Goal: Use online tool/utility: Utilize a website feature to perform a specific function

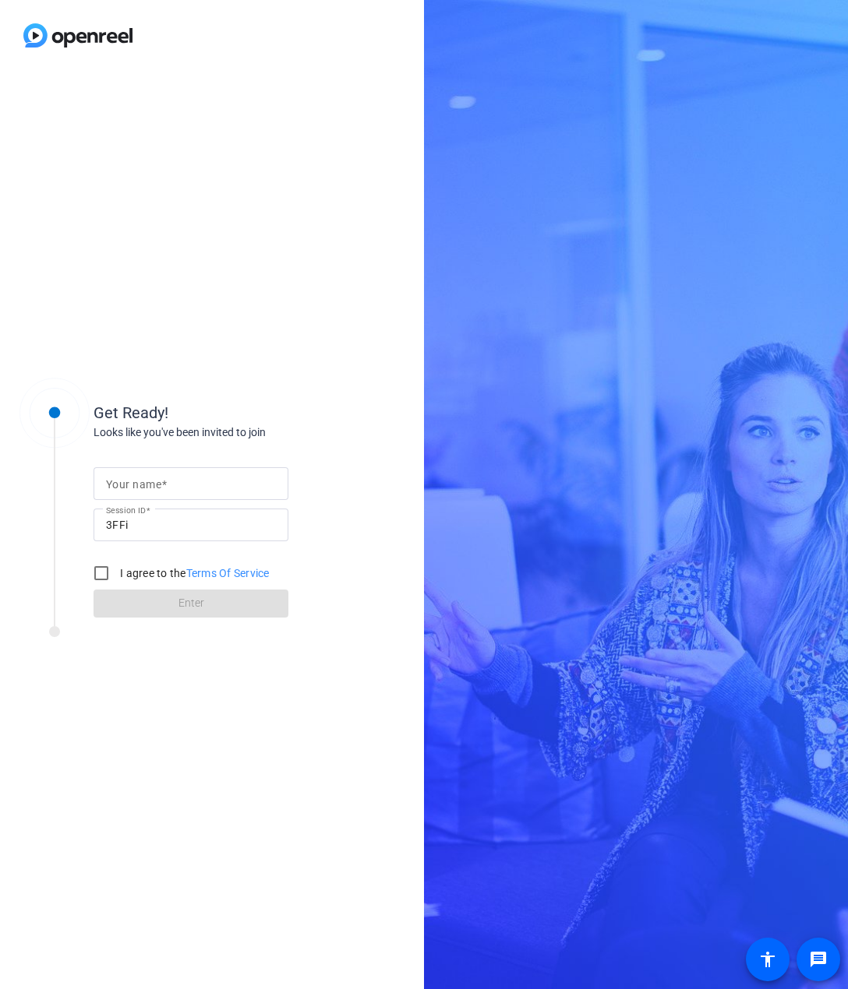
click at [183, 487] on input "Your name" at bounding box center [191, 483] width 170 height 19
type input "[PERSON_NAME]"
click at [105, 573] on input "I agree to the Terms Of Service" at bounding box center [101, 573] width 31 height 31
checkbox input "true"
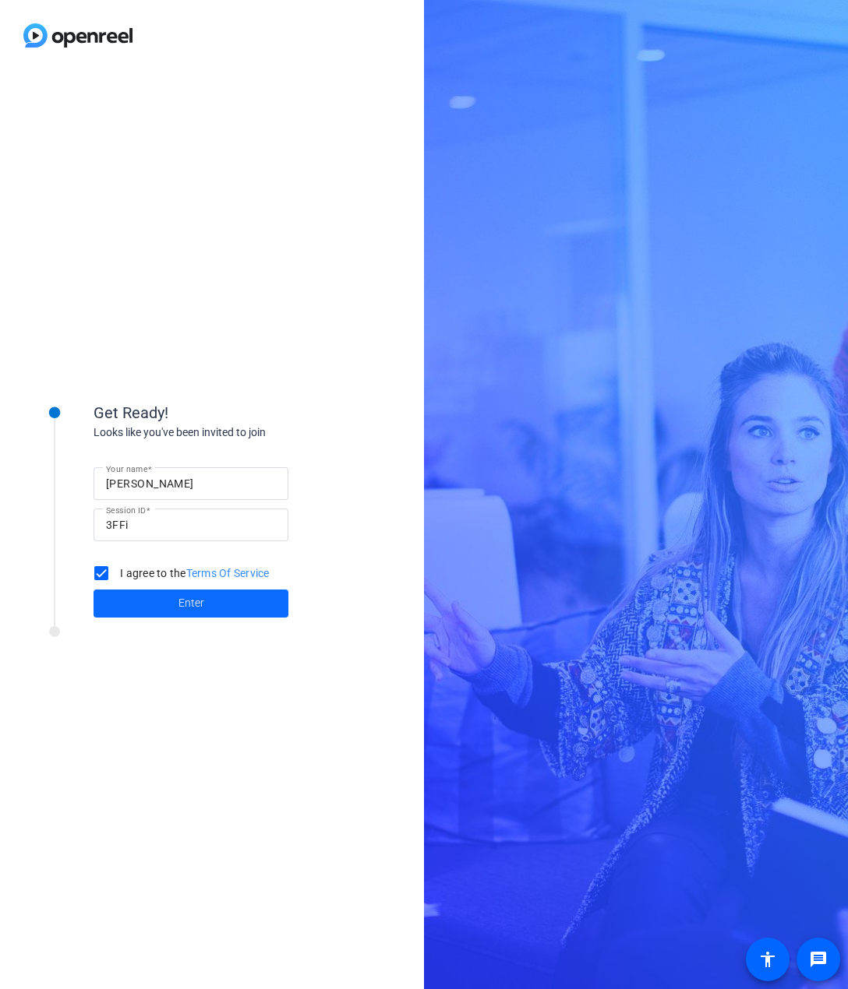
click at [160, 608] on span at bounding box center [190, 603] width 195 height 37
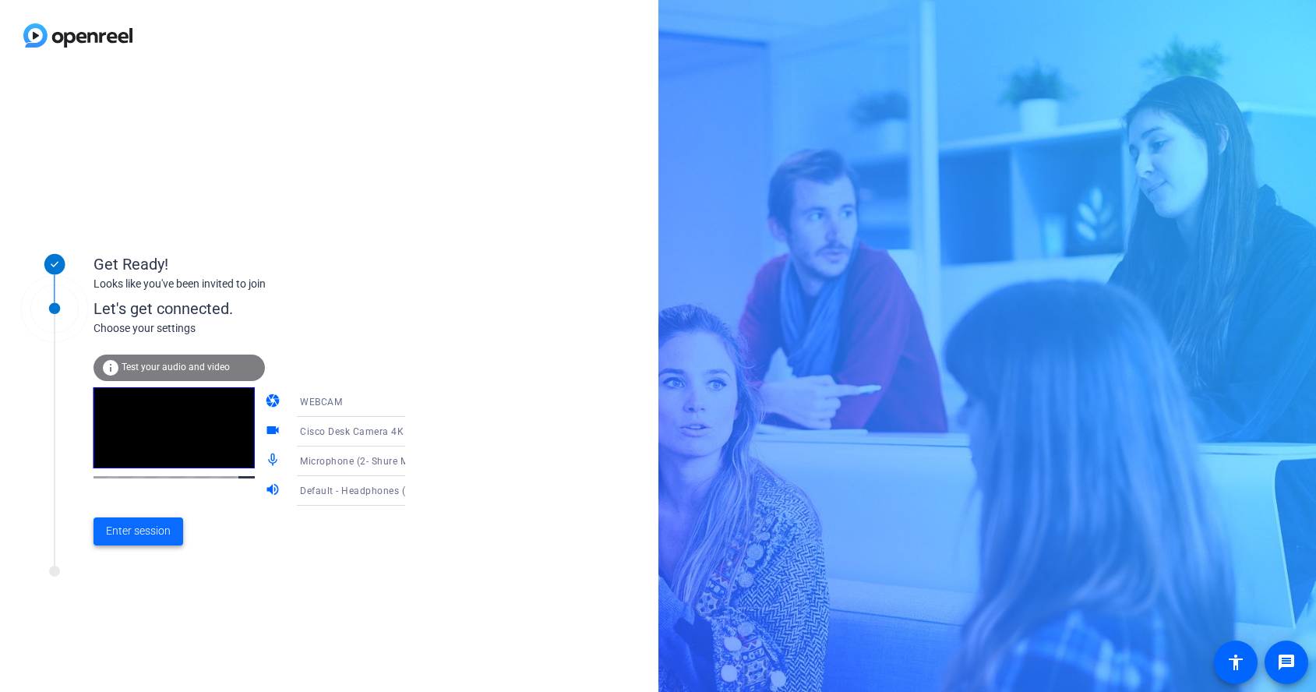
click at [132, 534] on span "Enter session" at bounding box center [138, 531] width 65 height 16
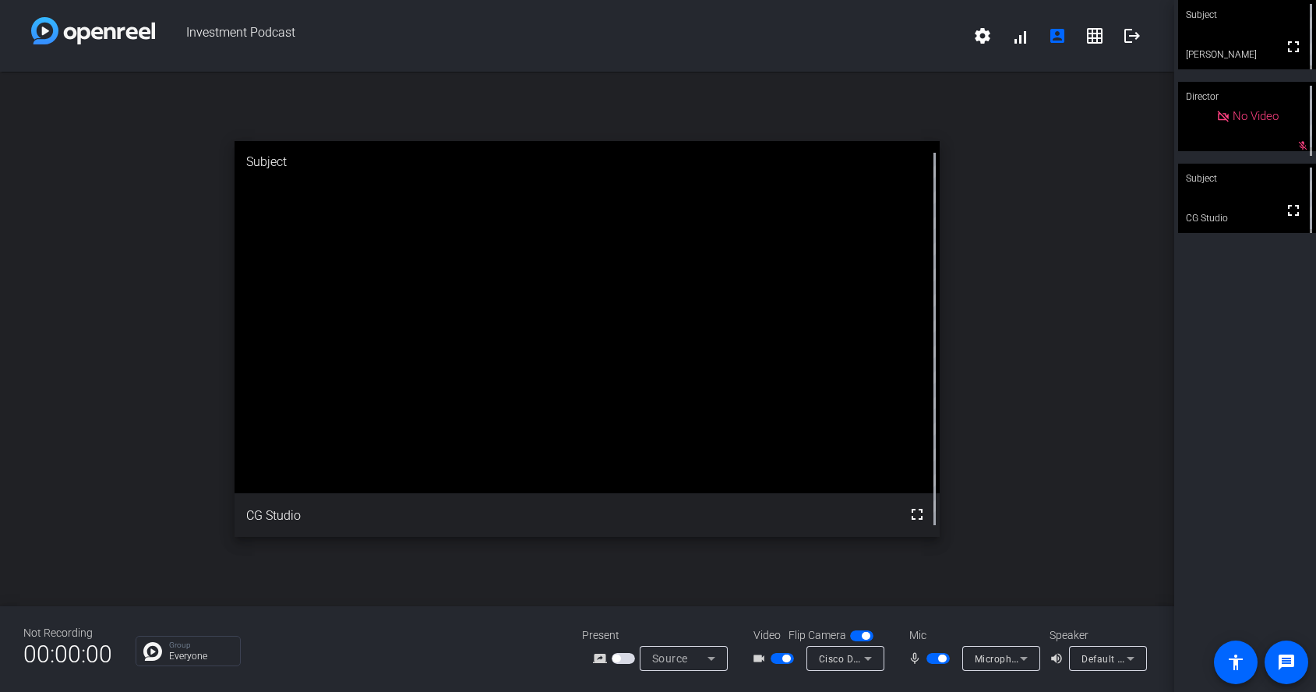
click at [847, 655] on icon at bounding box center [1130, 658] width 19 height 19
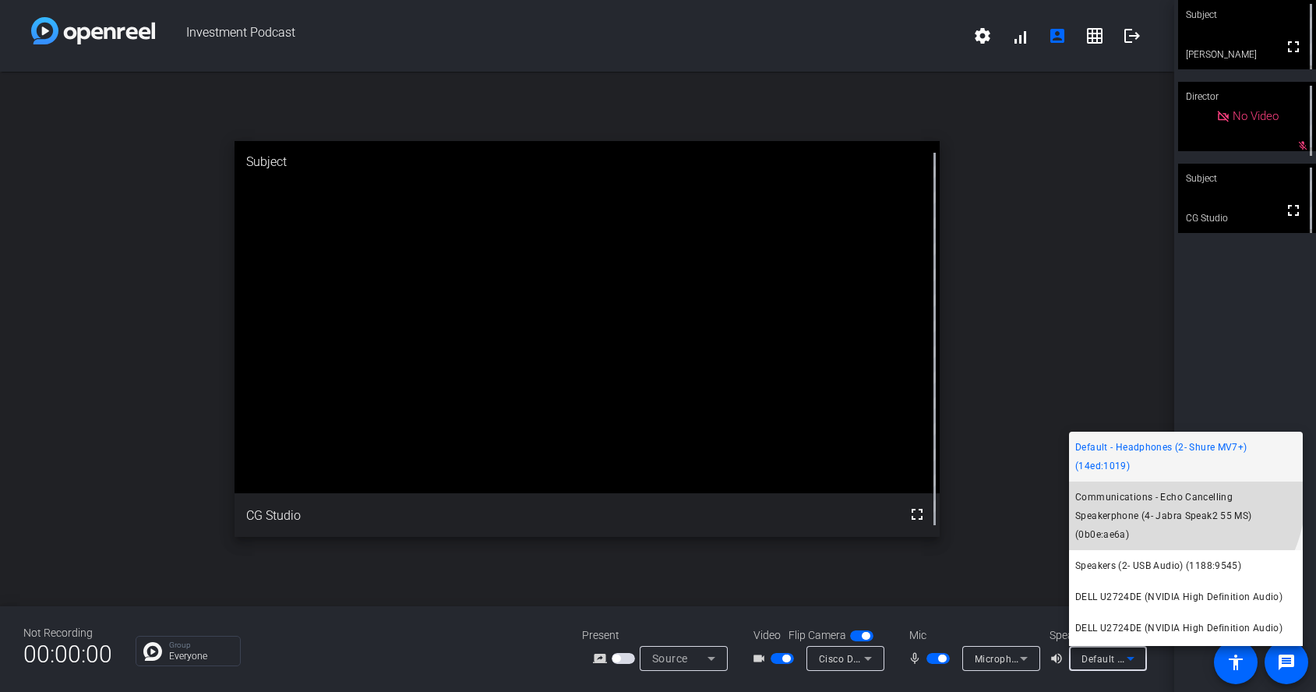
click at [847, 494] on span "Communications - Echo Cancelling Speakerphone (4- Jabra Speak2 55 MS) (0b0e:ae6…" at bounding box center [1185, 516] width 221 height 56
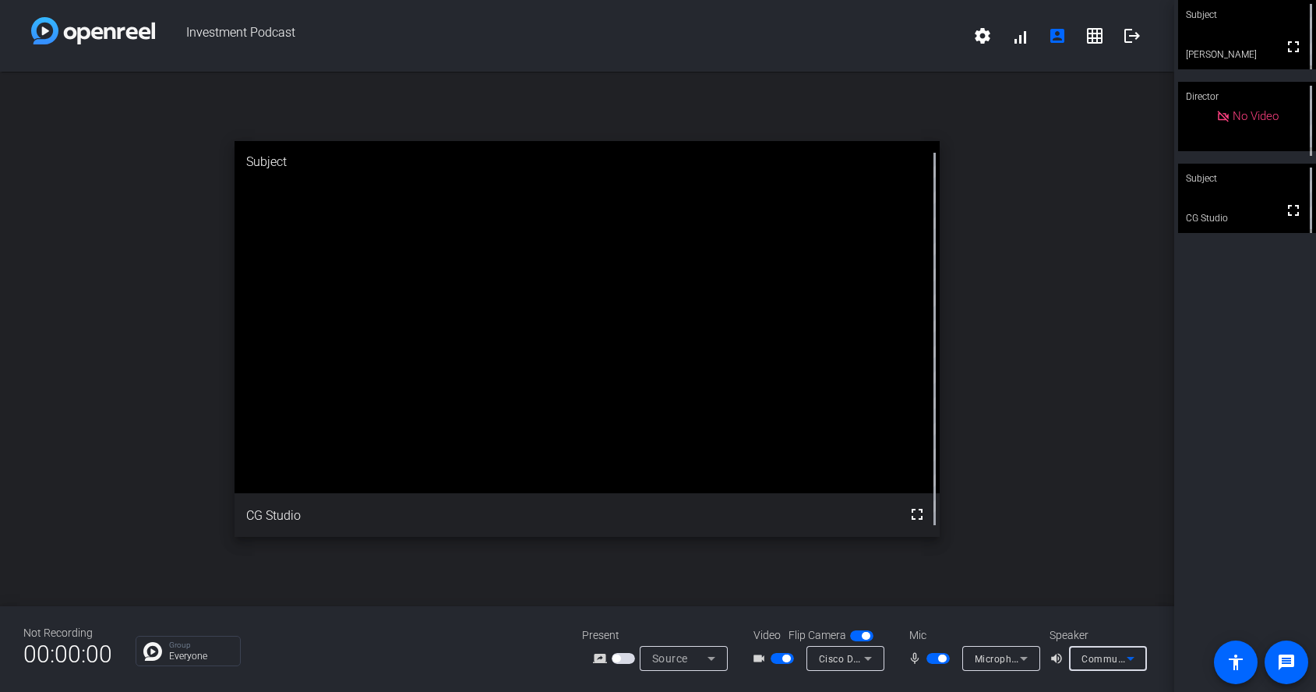
click at [847, 659] on icon at bounding box center [1023, 658] width 19 height 19
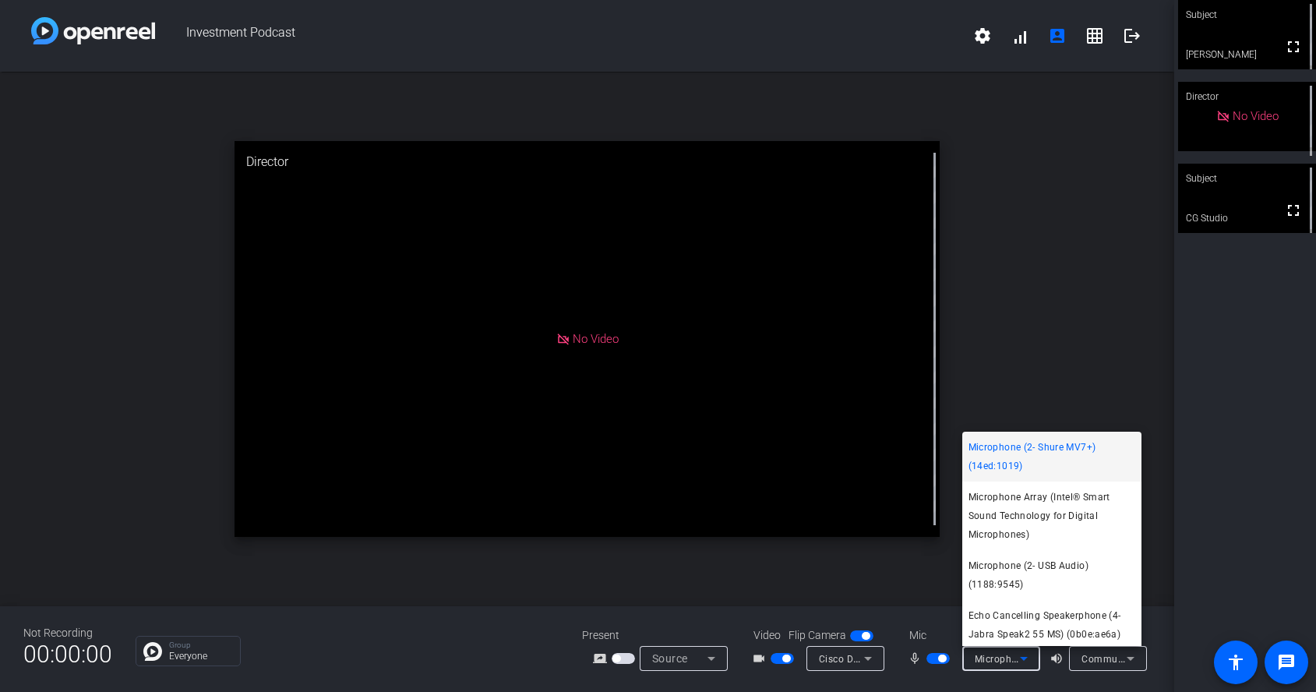
click at [847, 330] on div at bounding box center [658, 346] width 1316 height 692
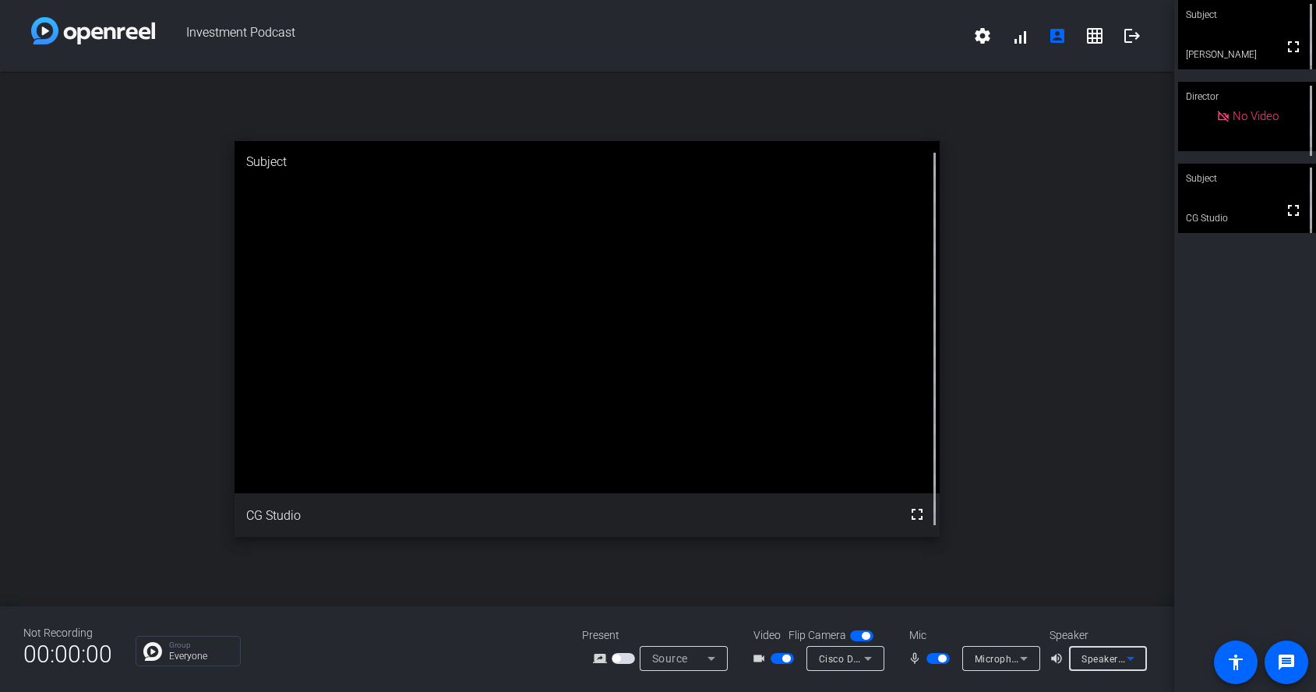
click at [847, 654] on icon at bounding box center [1130, 658] width 19 height 19
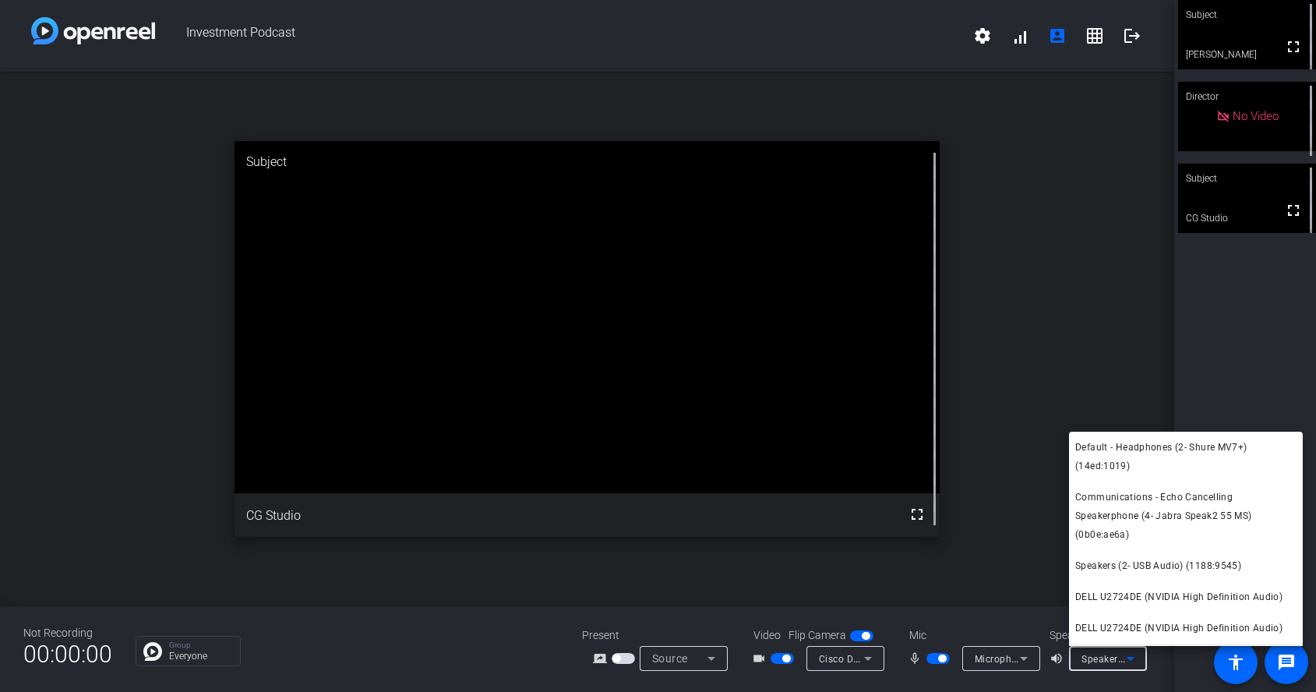
scroll to position [29, 0]
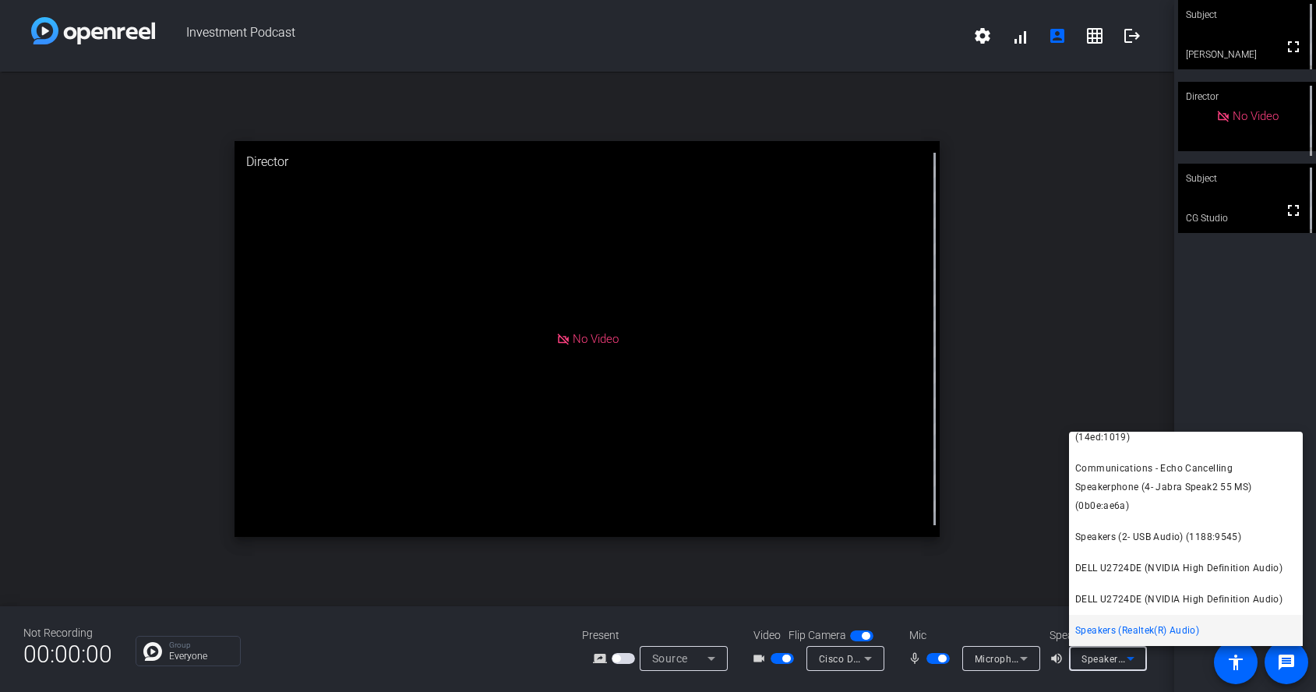
click at [847, 655] on div at bounding box center [658, 346] width 1316 height 692
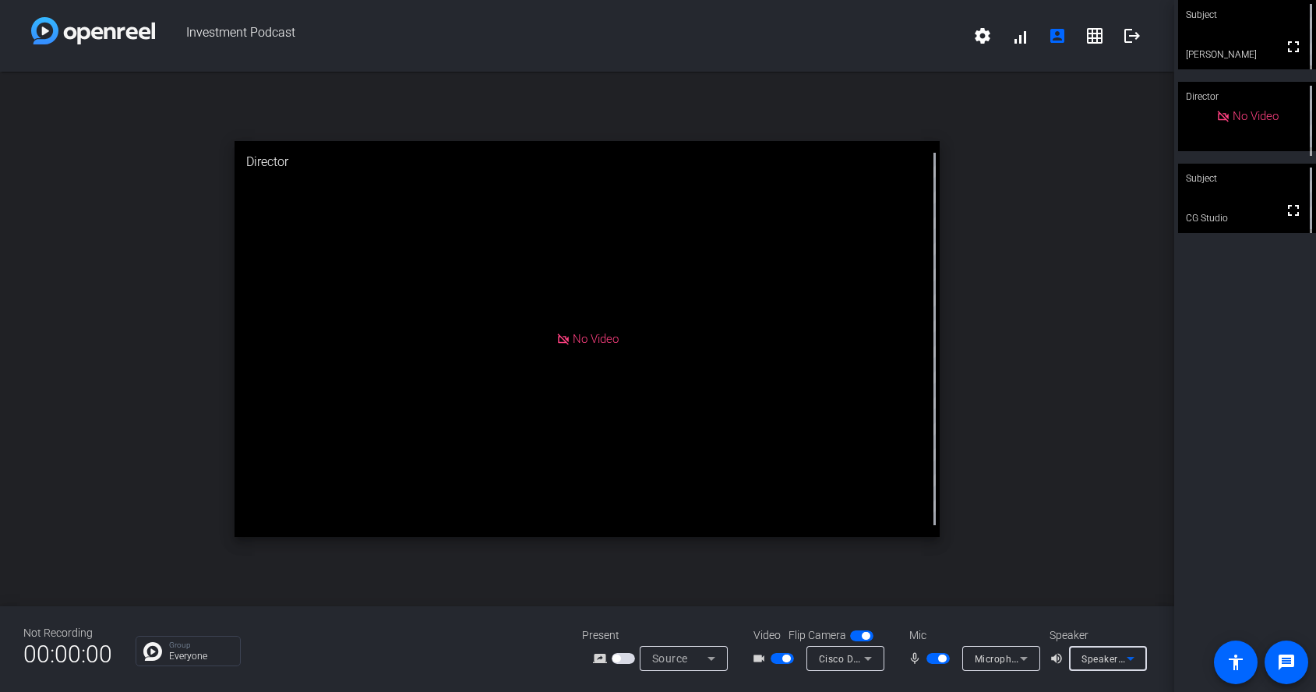
click at [847, 655] on icon at bounding box center [1130, 658] width 19 height 19
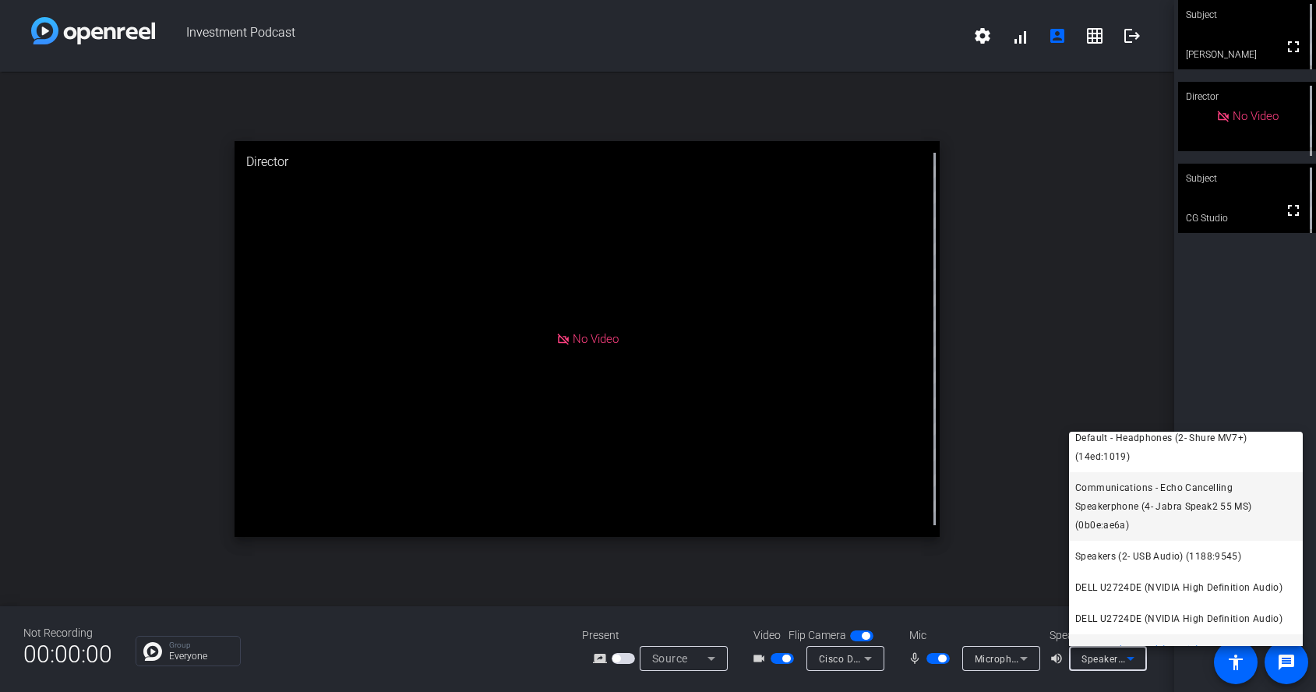
scroll to position [0, 0]
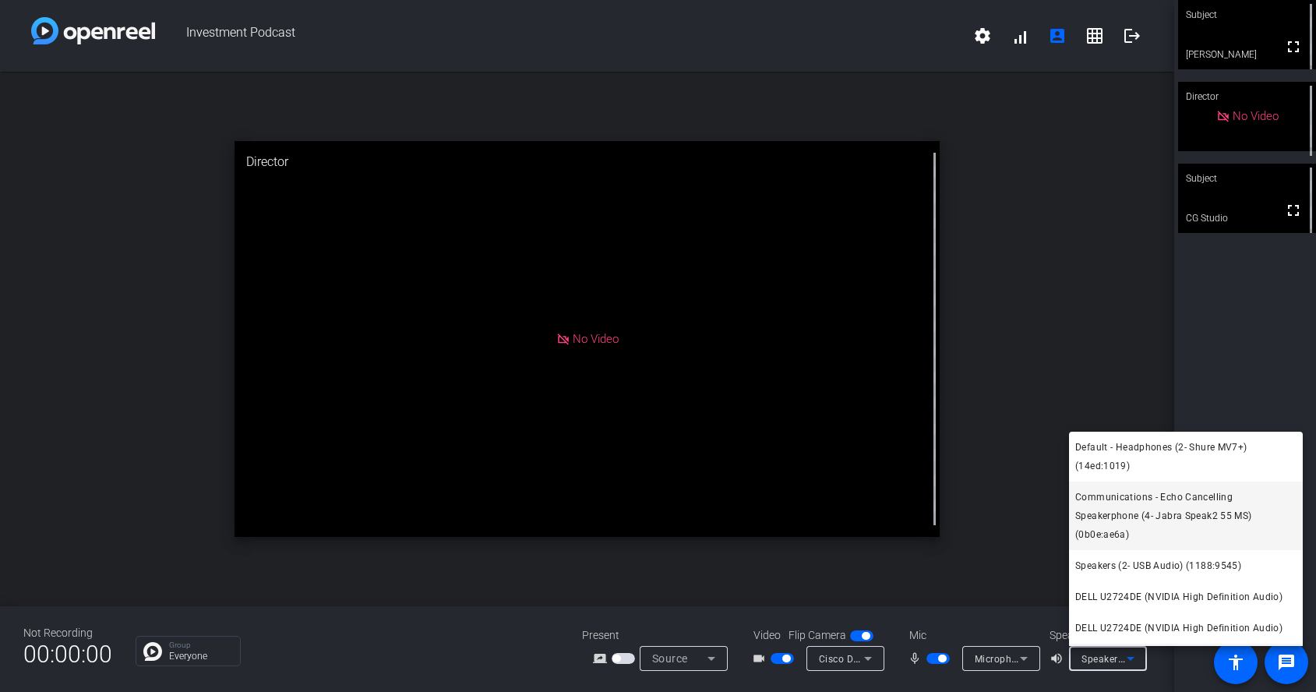
click at [847, 499] on span "Communications - Echo Cancelling Speakerphone (4- Jabra Speak2 55 MS) (0b0e:ae6…" at bounding box center [1185, 516] width 221 height 56
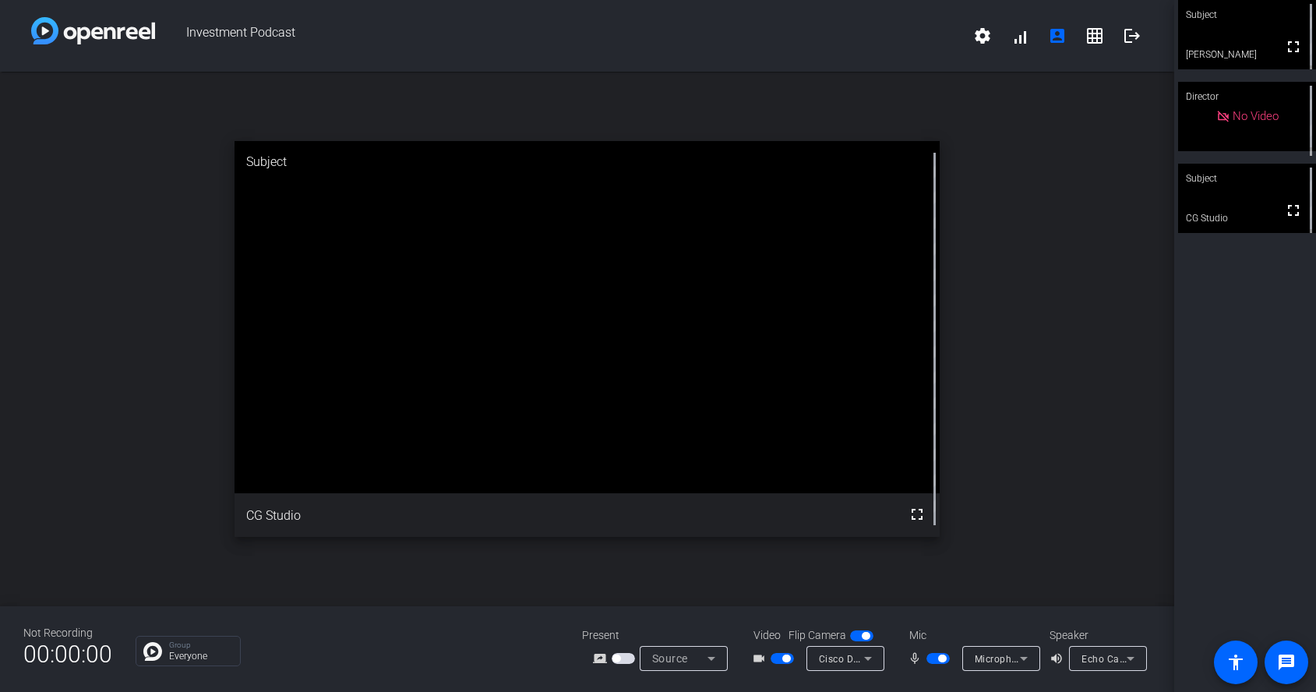
drag, startPoint x: 1230, startPoint y: 553, endPoint x: 1147, endPoint y: 633, distance: 114.6
click at [847, 553] on div "Subject fullscreen [PERSON_NAME] Director No Video Subject fullscreen CG Studio" at bounding box center [1245, 346] width 142 height 692
click at [847, 668] on icon at bounding box center [1130, 658] width 19 height 19
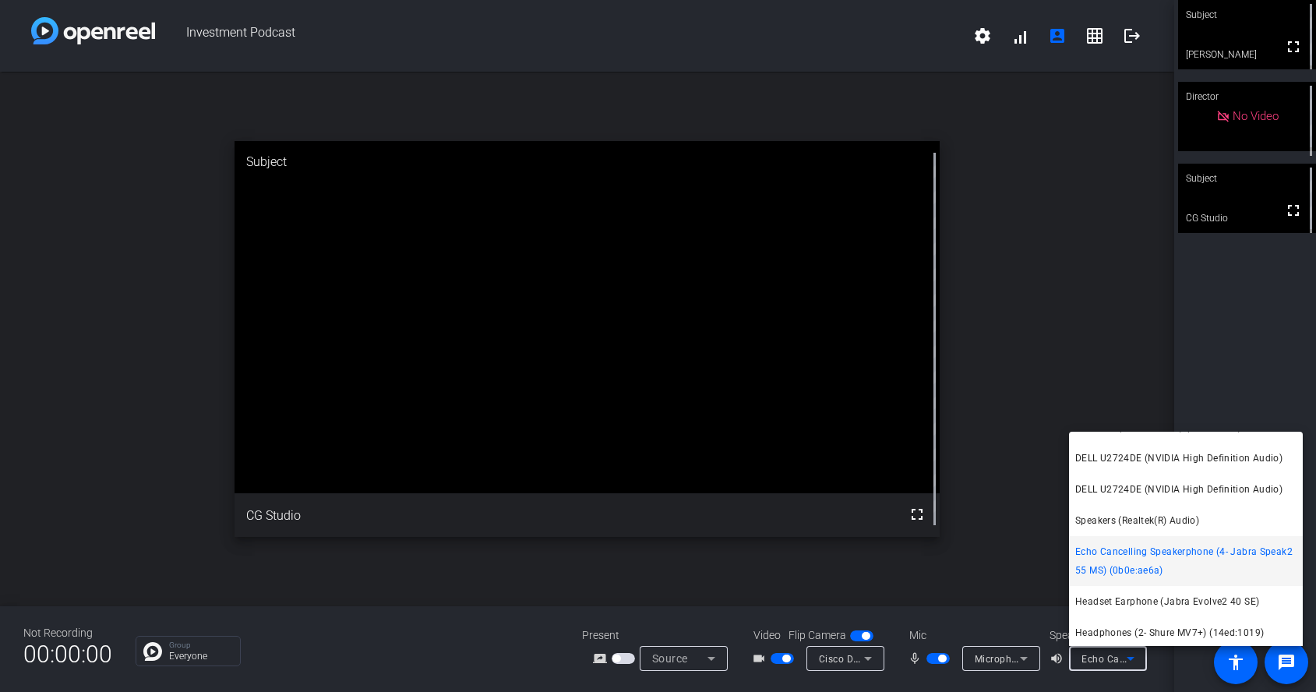
scroll to position [122, 0]
click at [847, 597] on span "Headset Earphone (Jabra Evolve2 40 SE)" at bounding box center [1167, 599] width 184 height 19
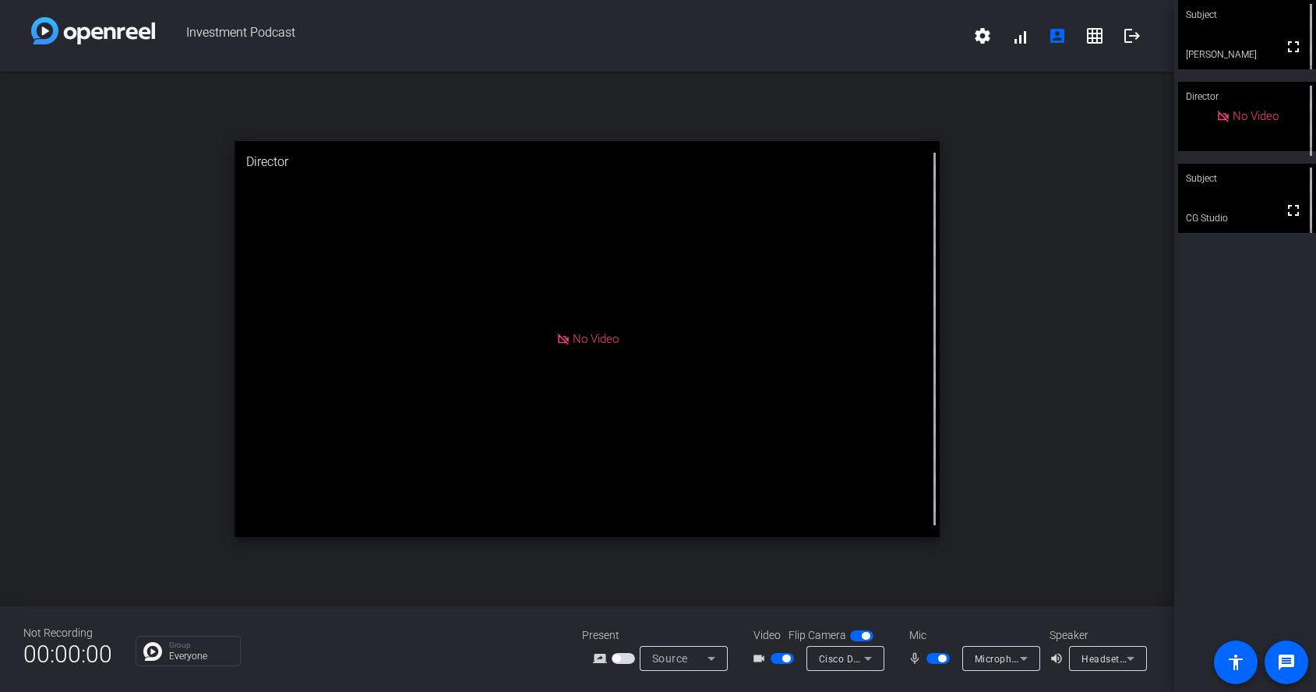
click at [847, 665] on icon at bounding box center [1023, 658] width 19 height 19
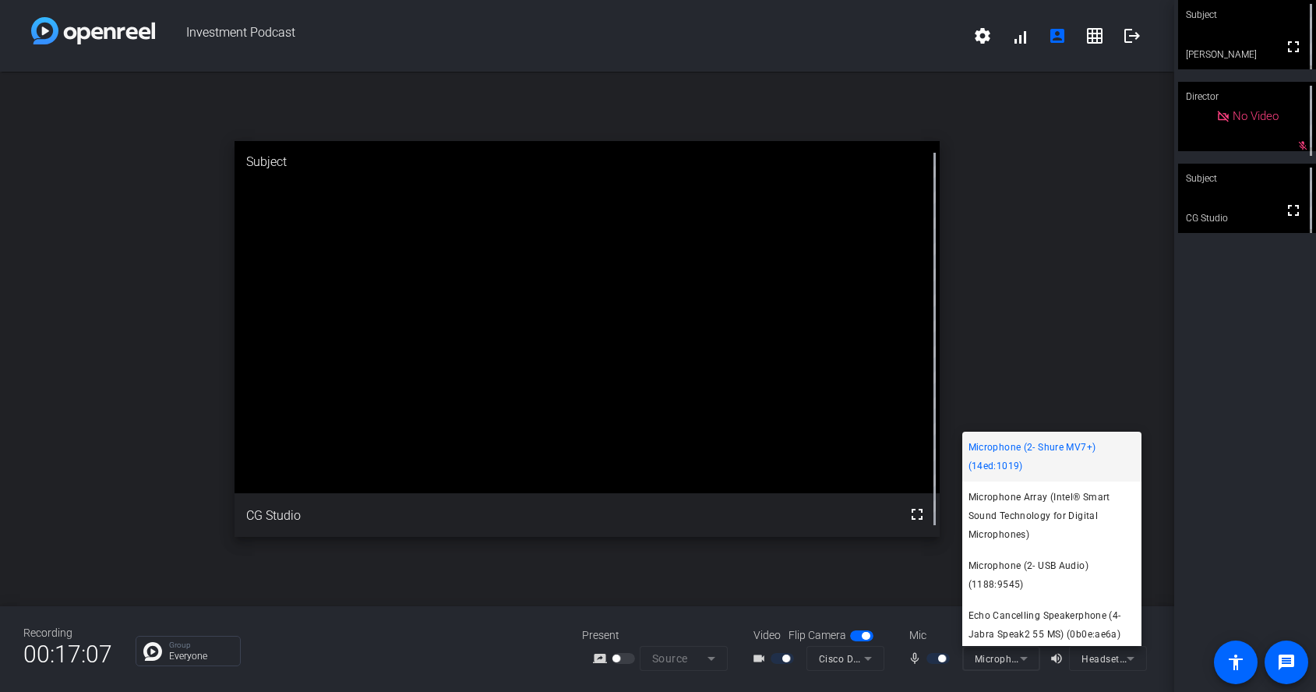
click at [847, 660] on div at bounding box center [658, 346] width 1316 height 692
